Goal: Information Seeking & Learning: Learn about a topic

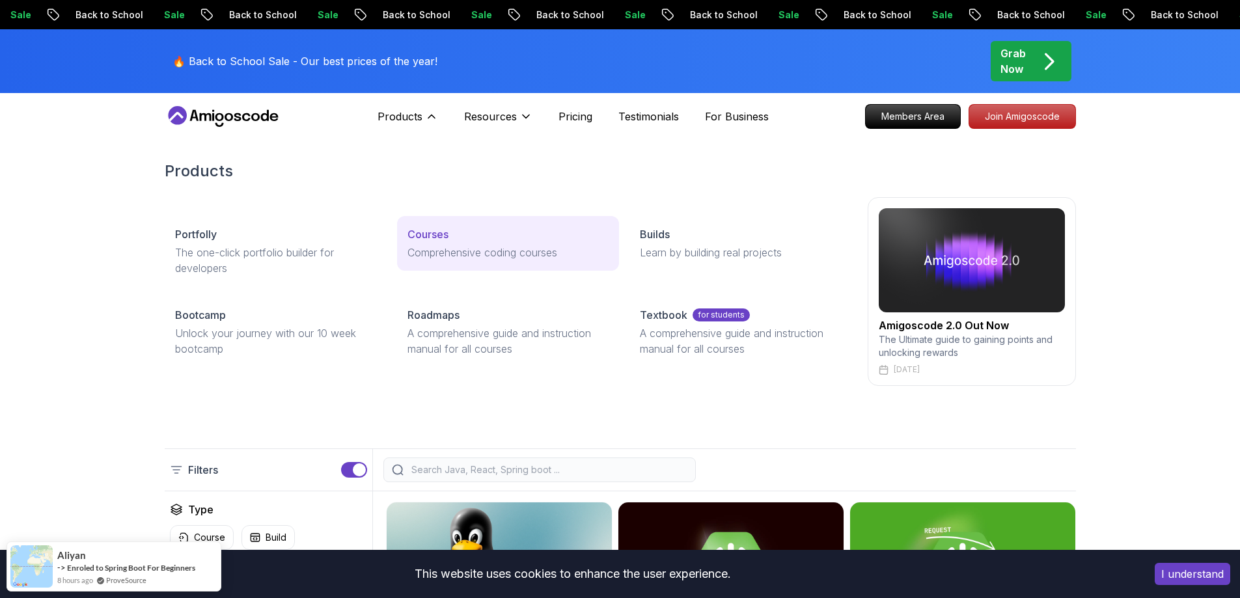
click at [489, 243] on link "Courses Comprehensive coding courses" at bounding box center [508, 243] width 222 height 55
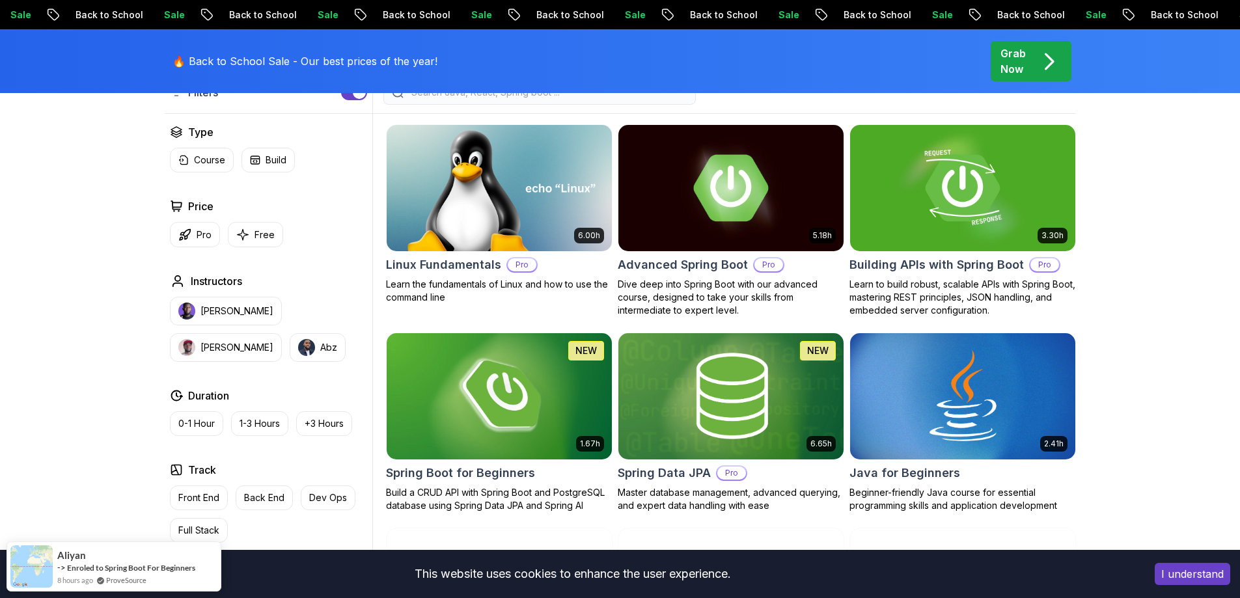
scroll to position [390, 0]
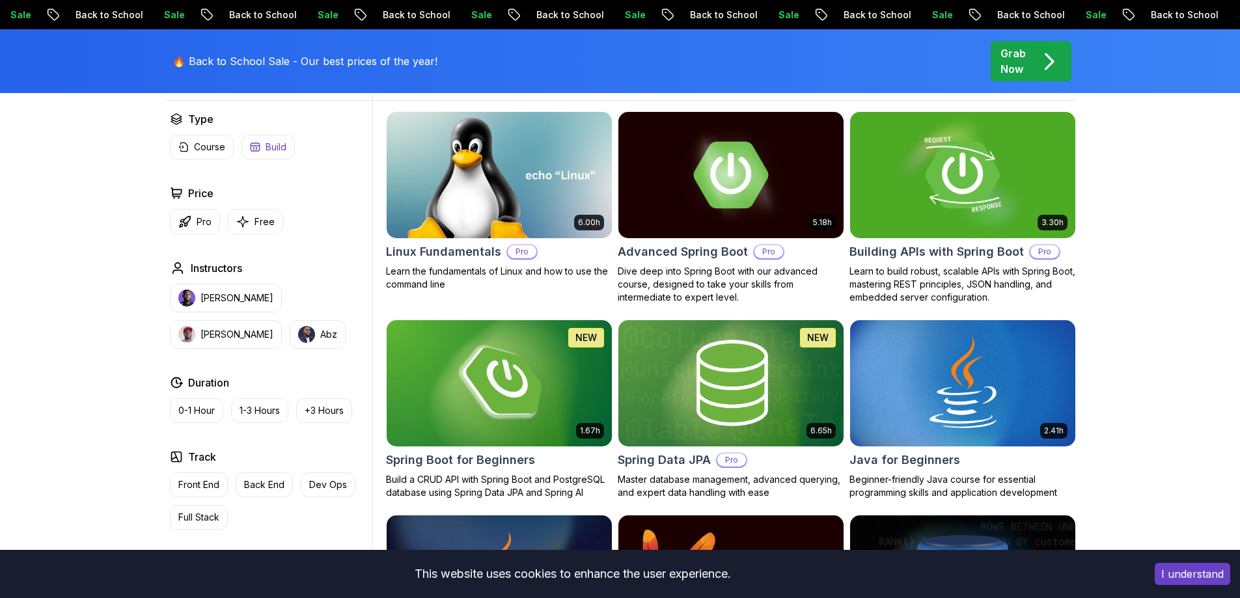
click at [265, 150] on p "Build" at bounding box center [275, 147] width 21 height 13
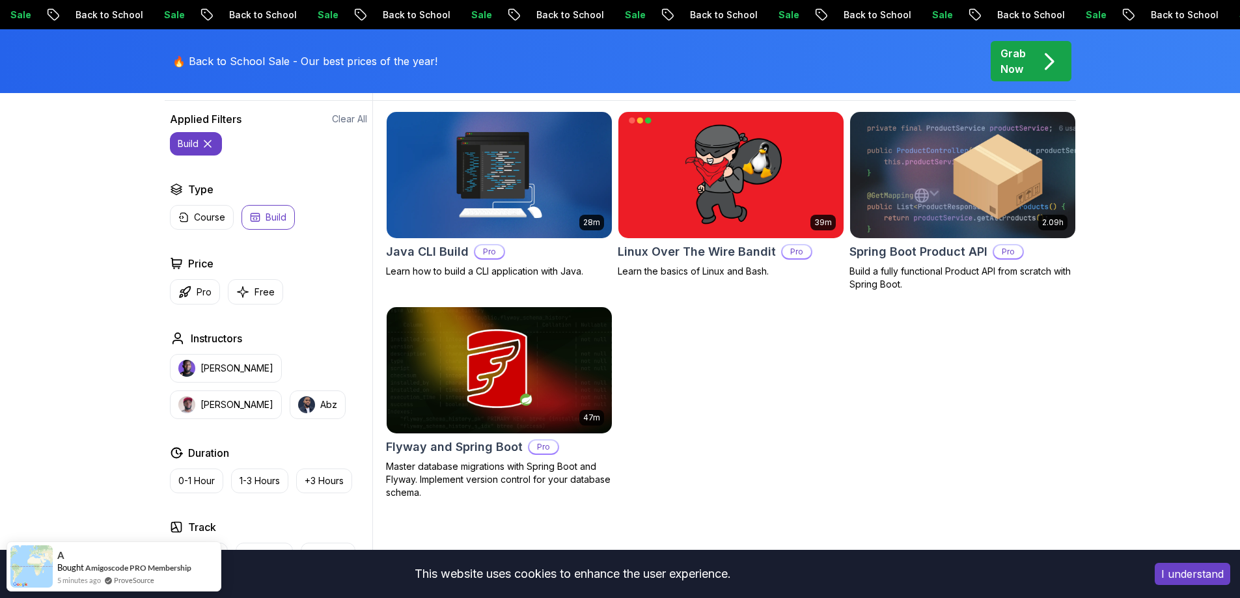
click at [204, 146] on icon at bounding box center [207, 143] width 13 height 13
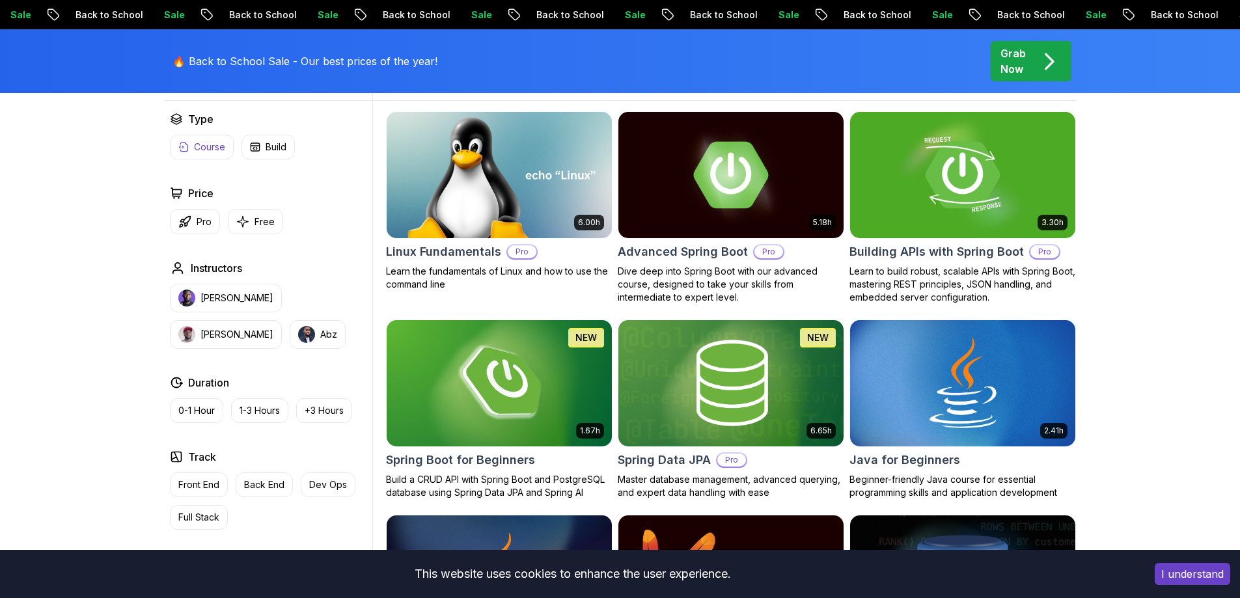
click at [199, 146] on p "Course" at bounding box center [209, 147] width 31 height 13
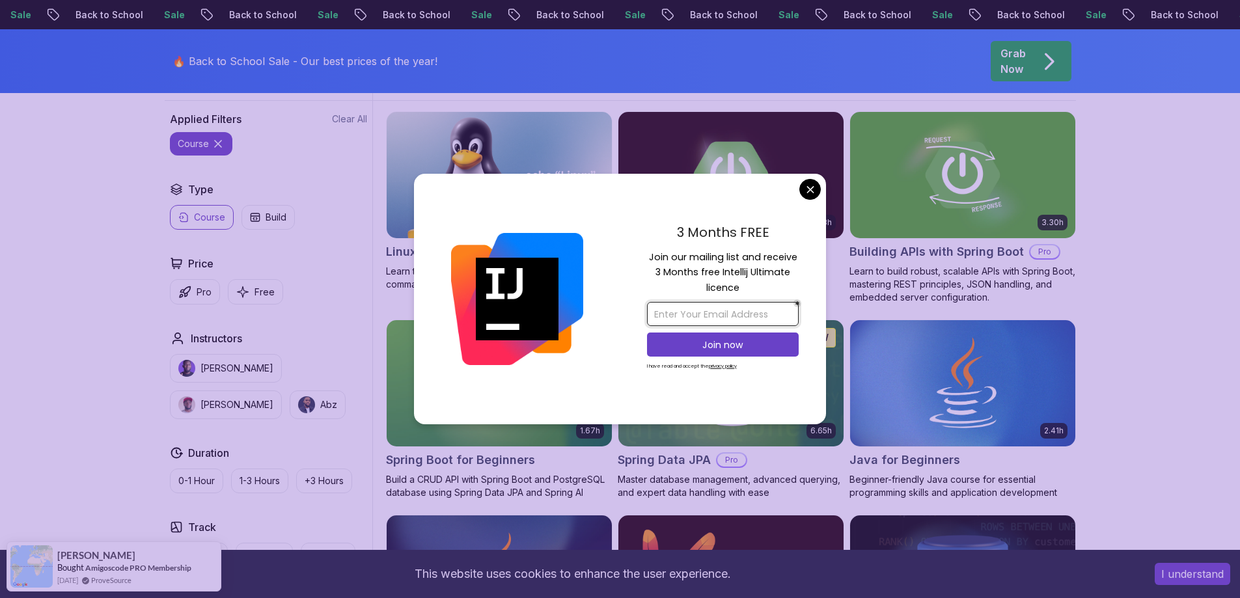
drag, startPoint x: 721, startPoint y: 312, endPoint x: 699, endPoint y: 264, distance: 53.0
click at [721, 312] on input "email" at bounding box center [723, 314] width 152 height 24
click at [697, 259] on p "Join our mailing list and receive 3 Months free Intellij Ultimate licence" at bounding box center [723, 273] width 152 height 46
click at [706, 303] on input "email" at bounding box center [723, 314] width 152 height 24
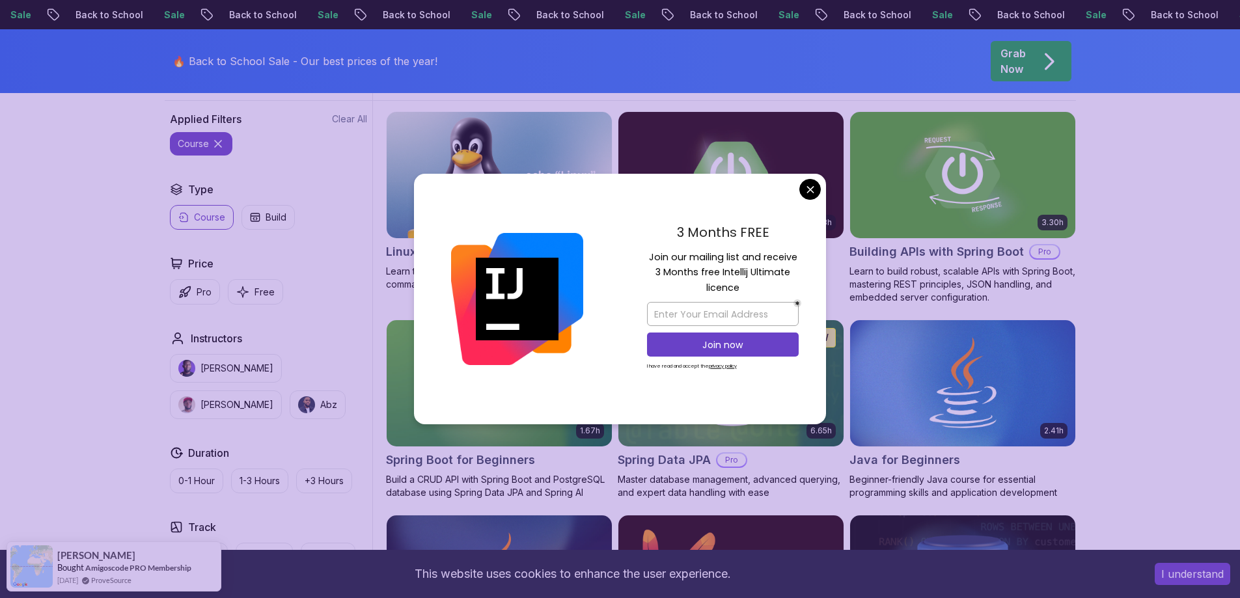
click at [649, 371] on div "I have read and accept the privacy policy" at bounding box center [723, 366] width 152 height 12
drag, startPoint x: 666, startPoint y: 364, endPoint x: 724, endPoint y: 378, distance: 60.1
click at [722, 377] on div "3 Months FREE Join our mailing list and receive 3 Months free Intellij Ultimate…" at bounding box center [722, 299] width 206 height 251
click at [798, 195] on div "3 Months FREE Join our mailing list and receive 3 Months free Intellij Ultimate…" at bounding box center [722, 299] width 206 height 251
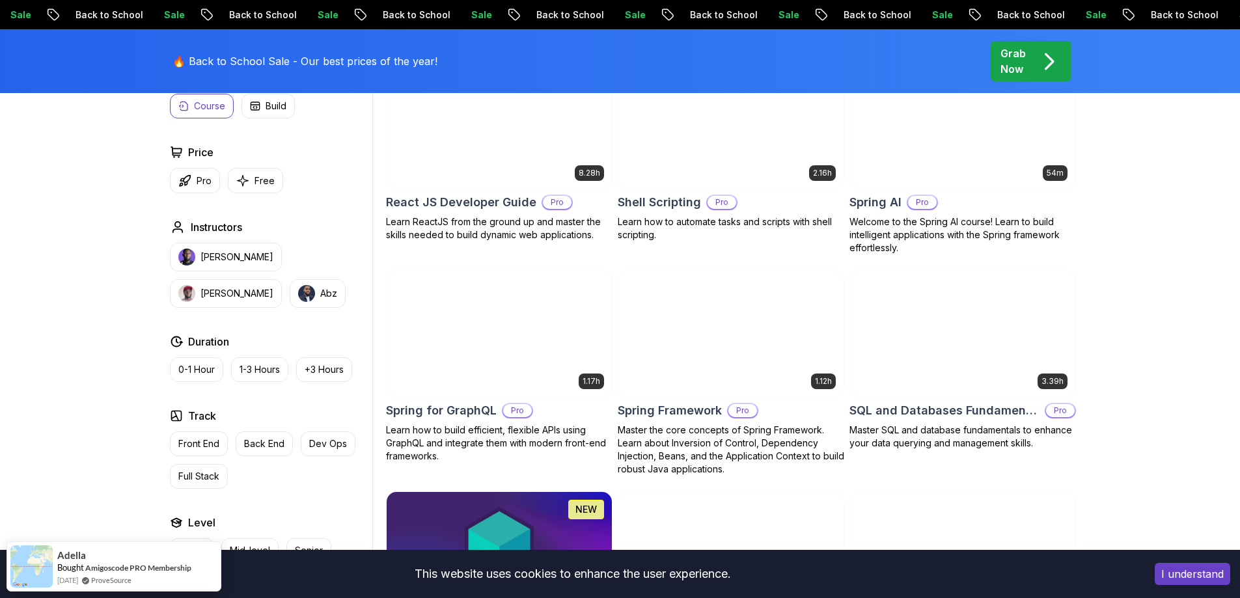
scroll to position [3123, 0]
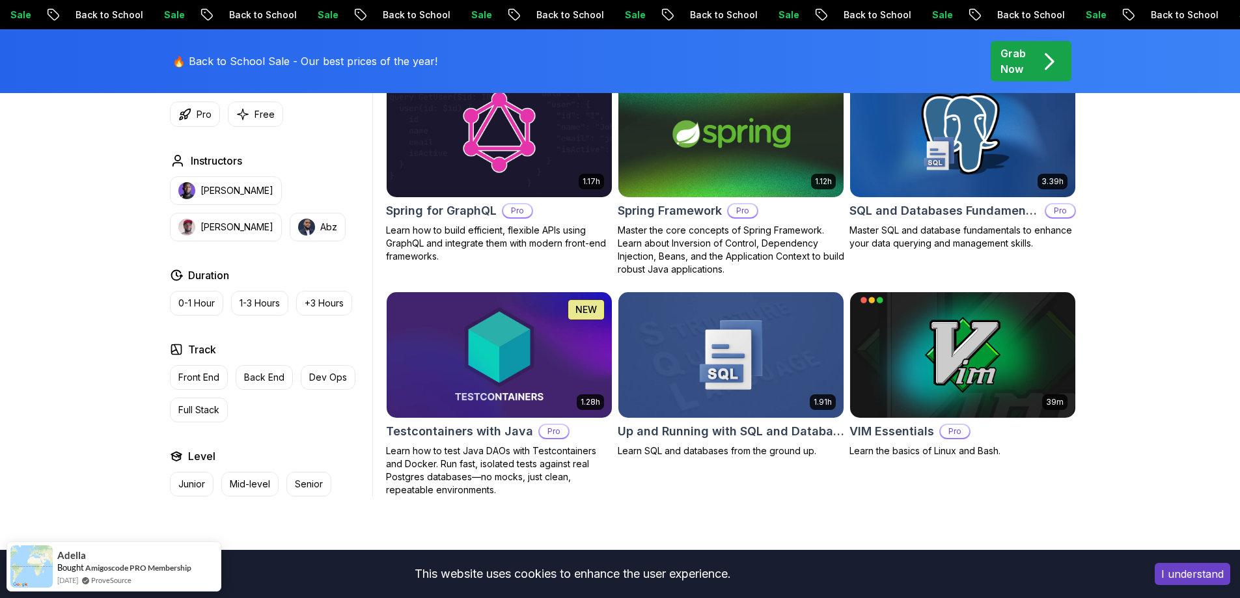
click at [1201, 580] on button "I understand" at bounding box center [1191, 574] width 75 height 22
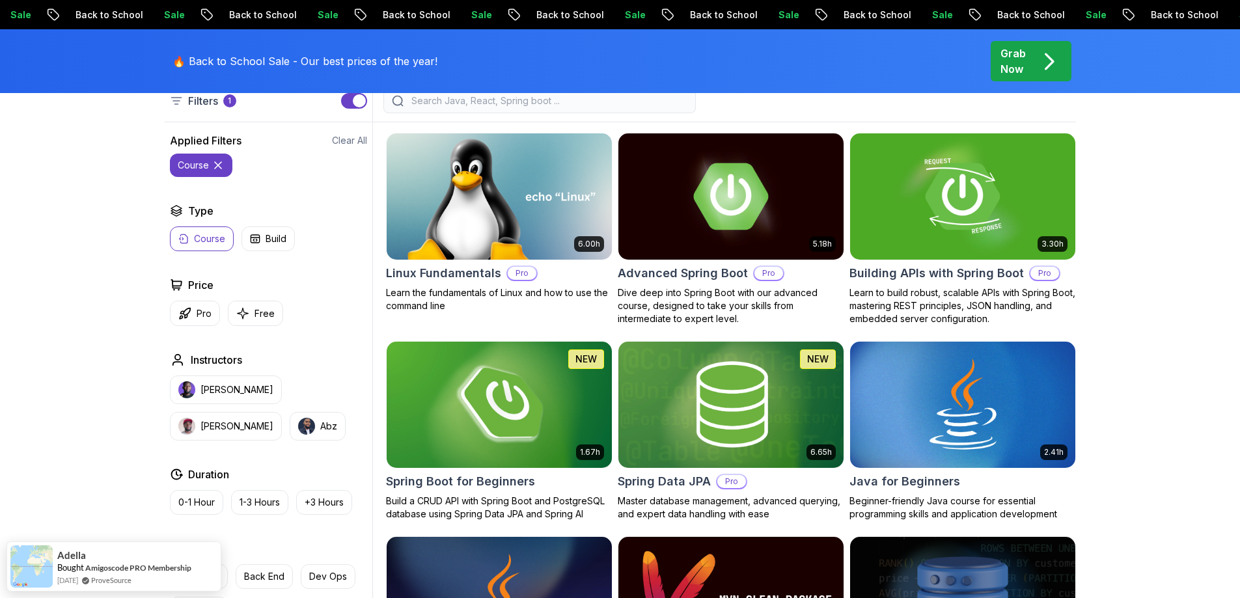
scroll to position [0, 0]
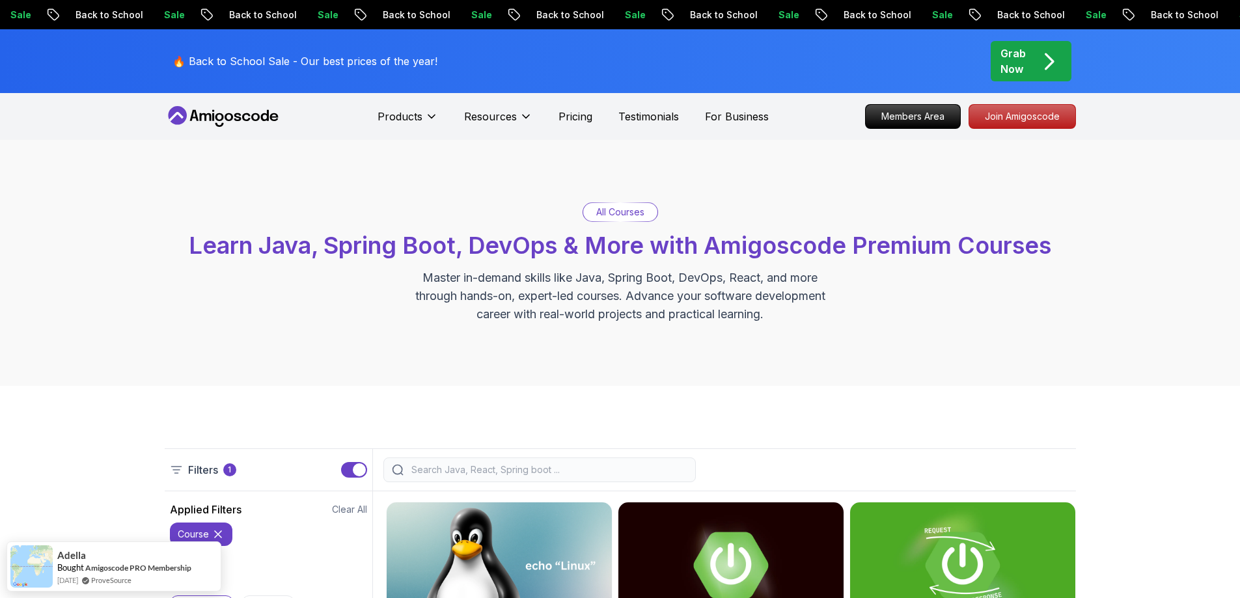
click at [456, 471] on input "search" at bounding box center [548, 469] width 279 height 13
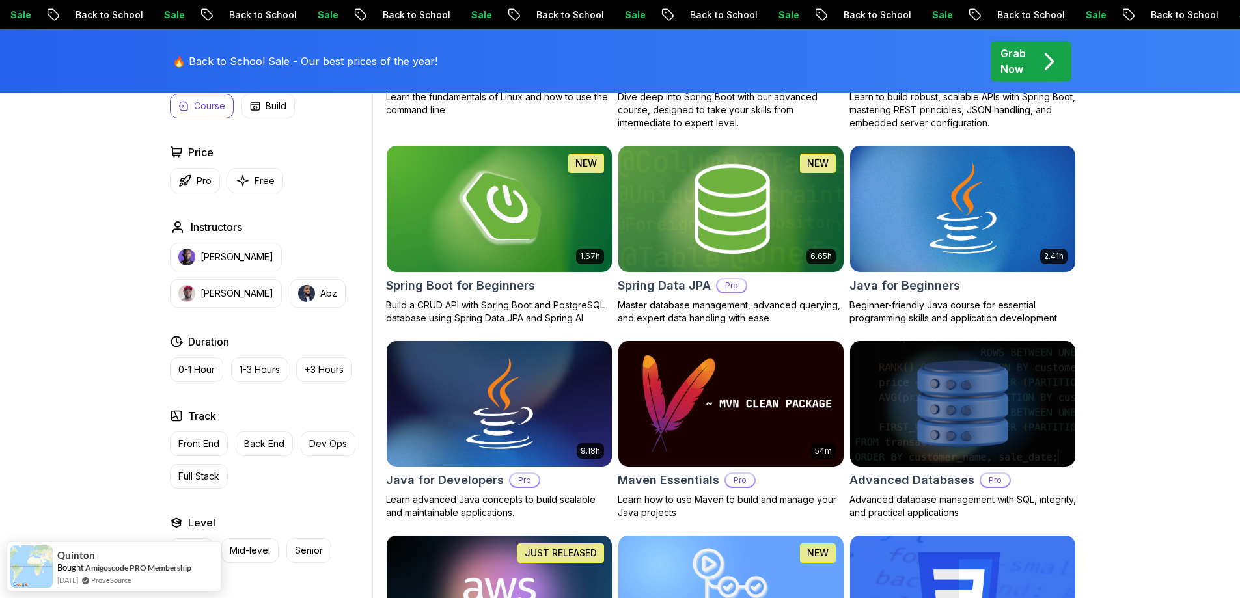
scroll to position [456, 0]
